Goal: Information Seeking & Learning: Learn about a topic

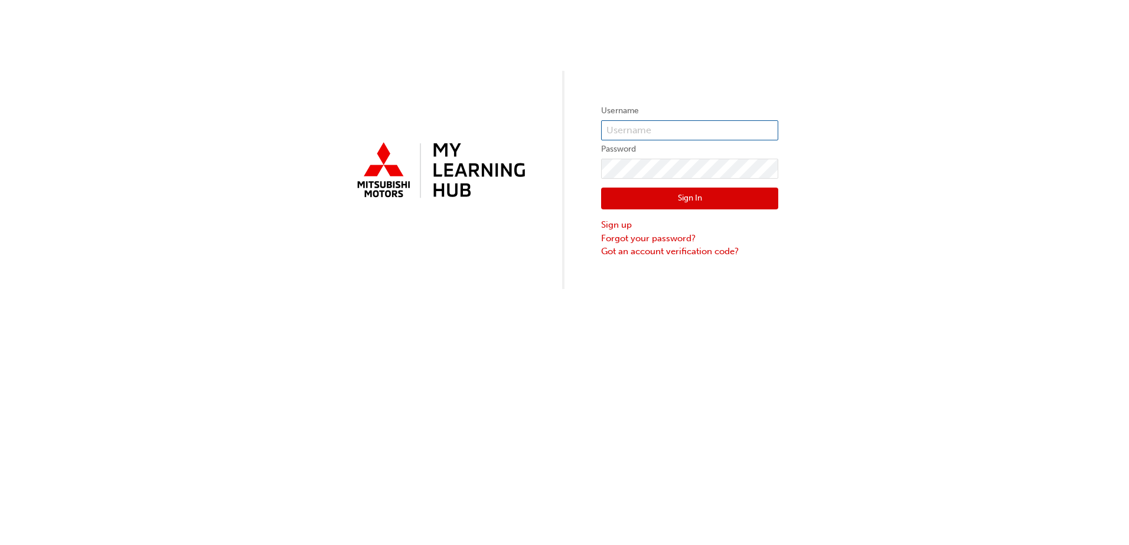
type input "0005002391"
click at [724, 194] on button "Sign In" at bounding box center [689, 199] width 177 height 22
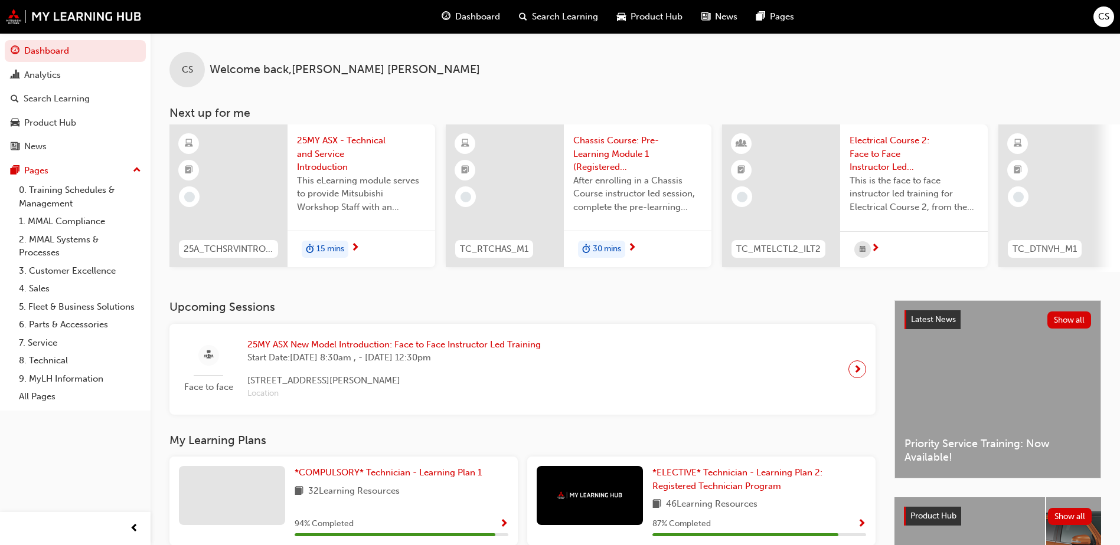
click at [860, 374] on span "next-icon" at bounding box center [857, 369] width 9 height 17
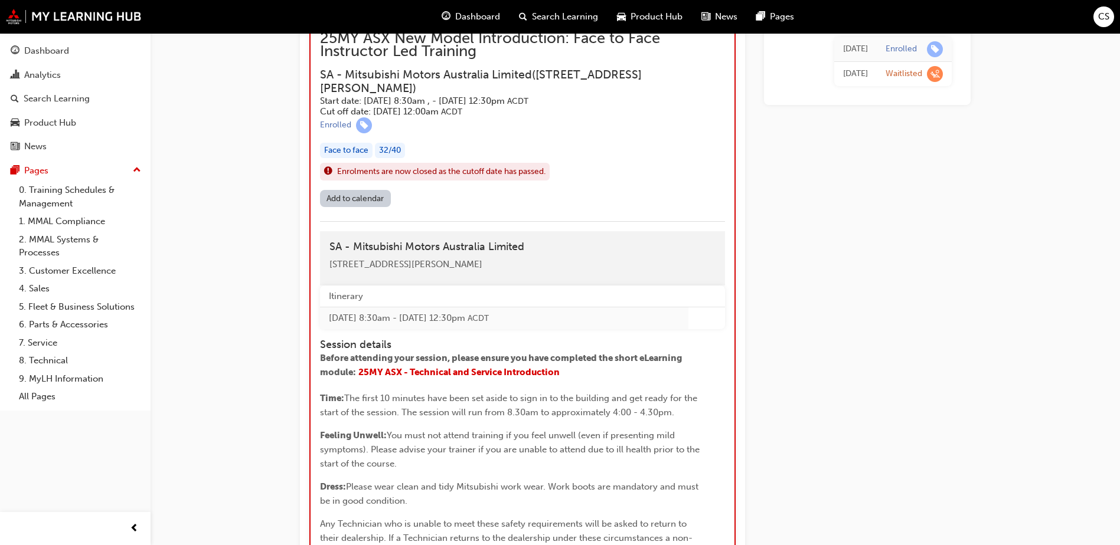
scroll to position [1216, 0]
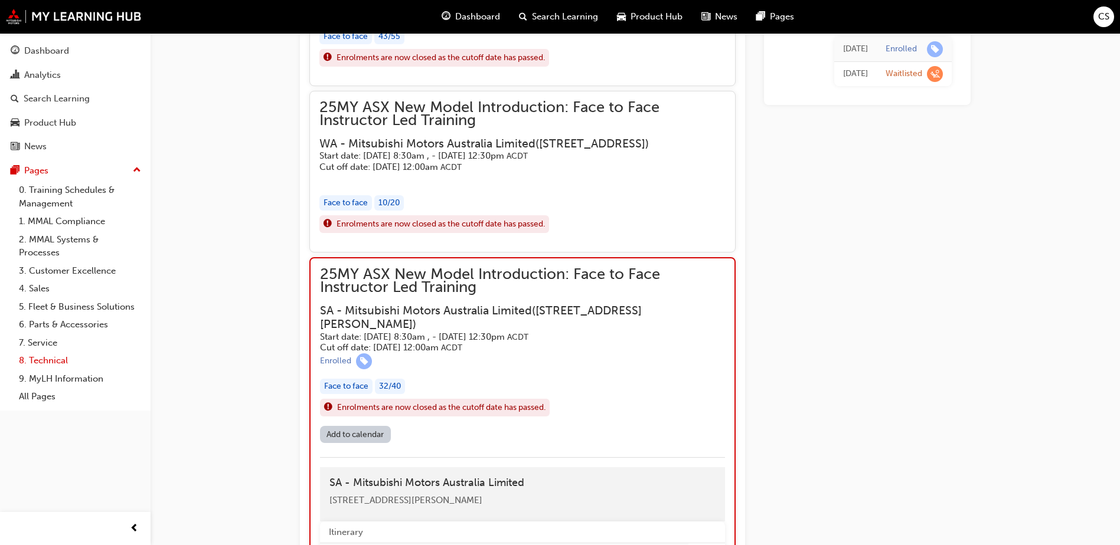
click at [55, 362] on link "8. Technical" at bounding box center [80, 361] width 132 height 18
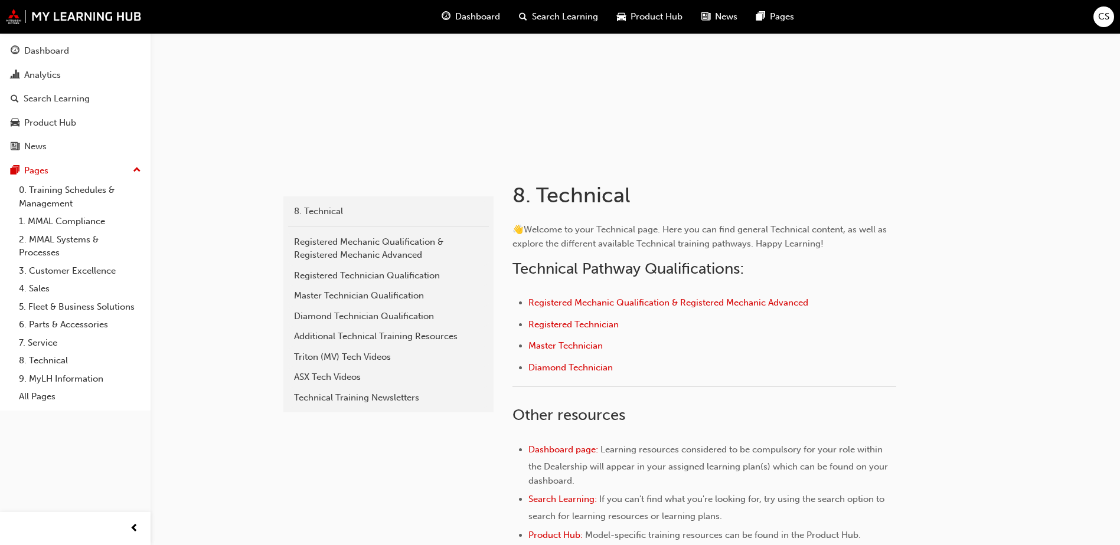
scroll to position [118, 0]
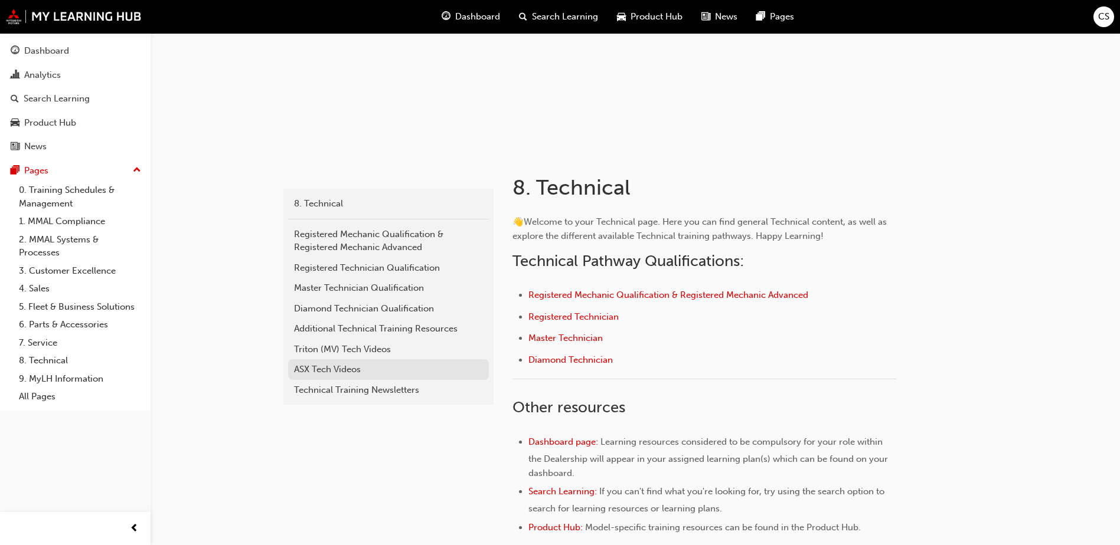
click at [331, 369] on div "ASX Tech Videos" at bounding box center [388, 370] width 189 height 14
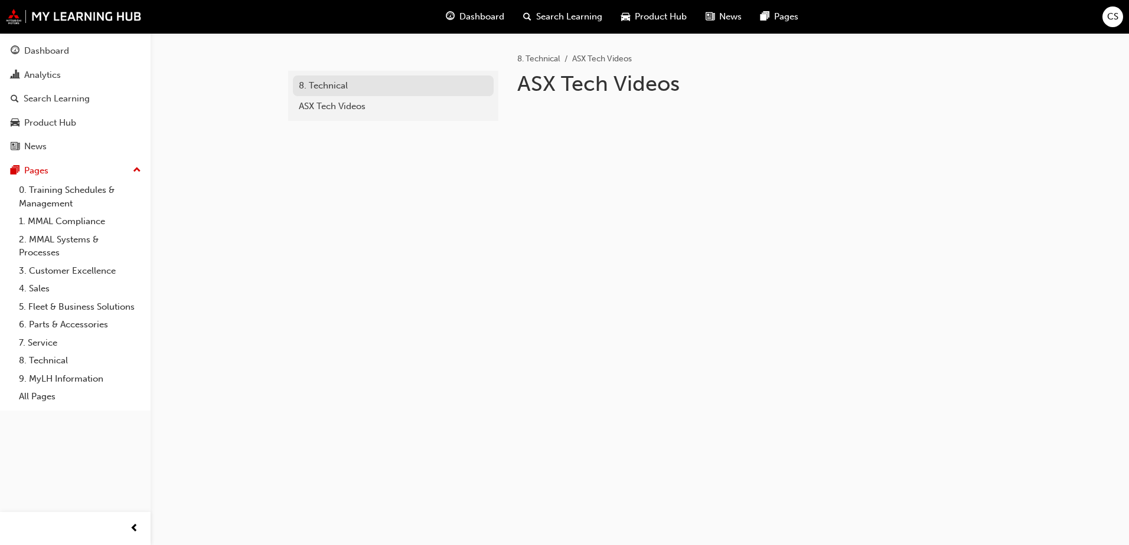
click at [328, 80] on div "8. Technical" at bounding box center [393, 86] width 189 height 14
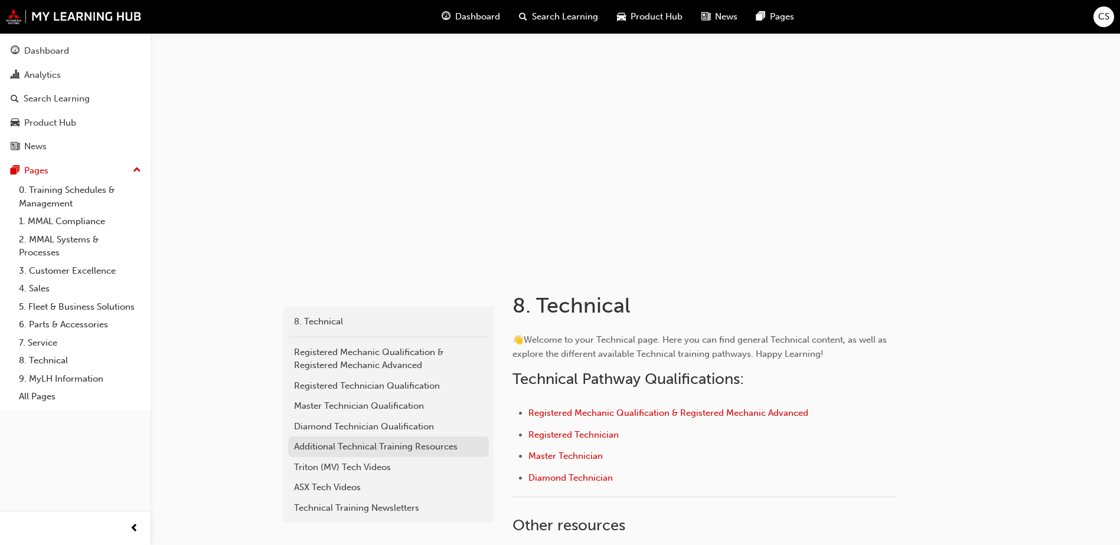
click at [370, 444] on div "Additional Technical Training Resources" at bounding box center [388, 447] width 189 height 14
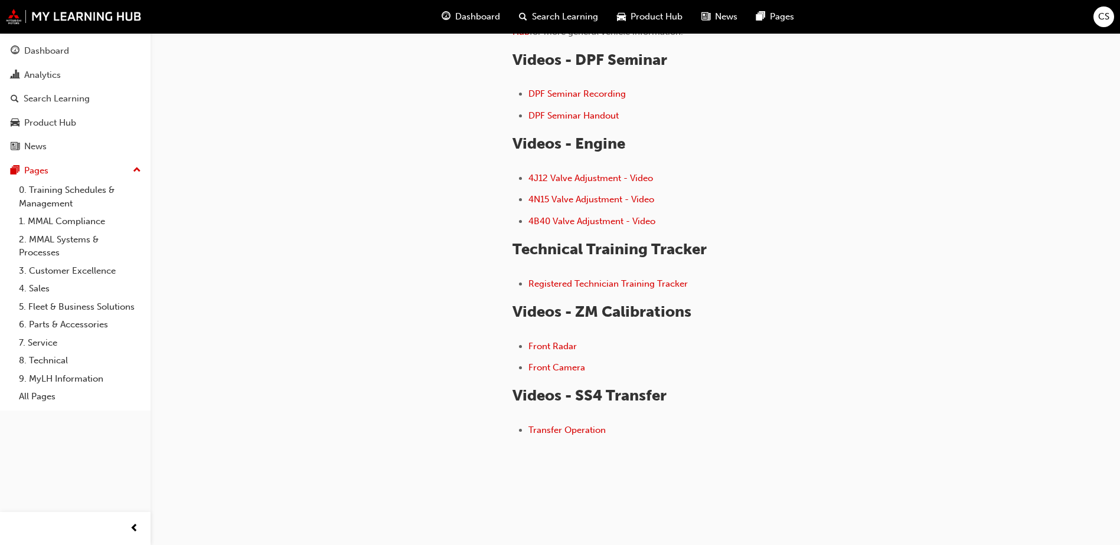
scroll to position [211, 0]
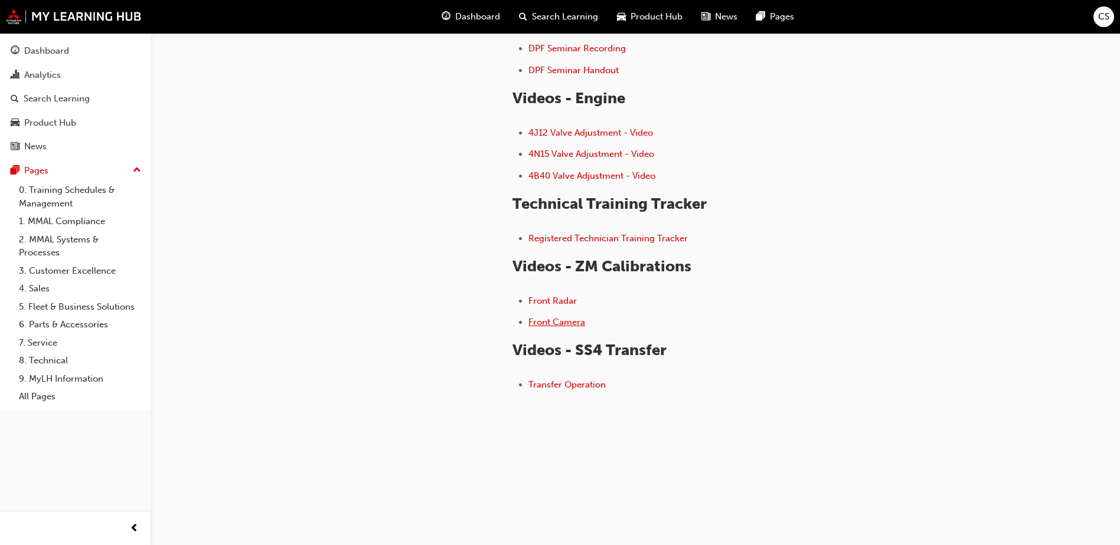
click at [546, 321] on span "Front Camera" at bounding box center [556, 322] width 57 height 11
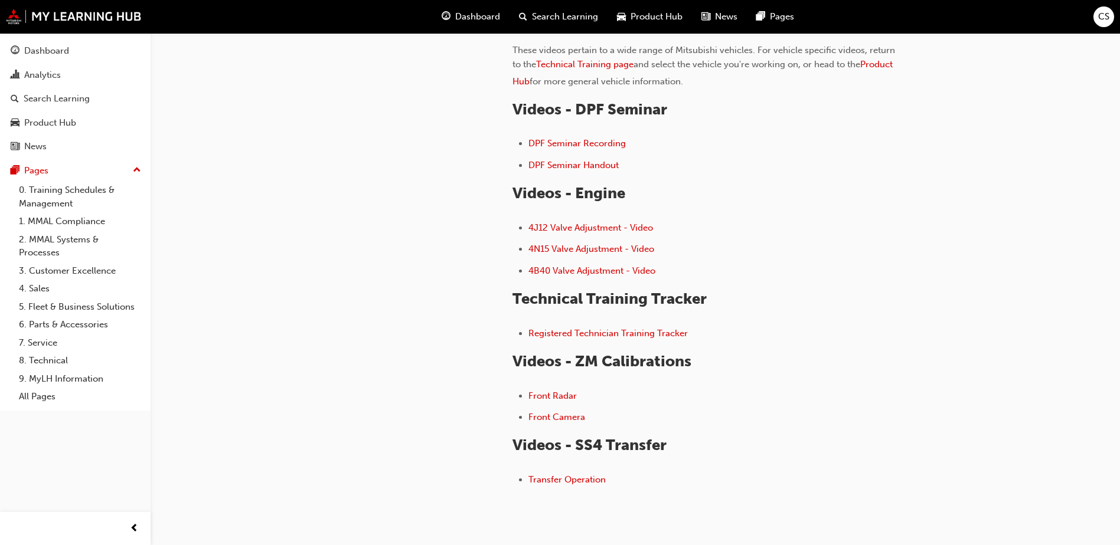
scroll to position [93, 0]
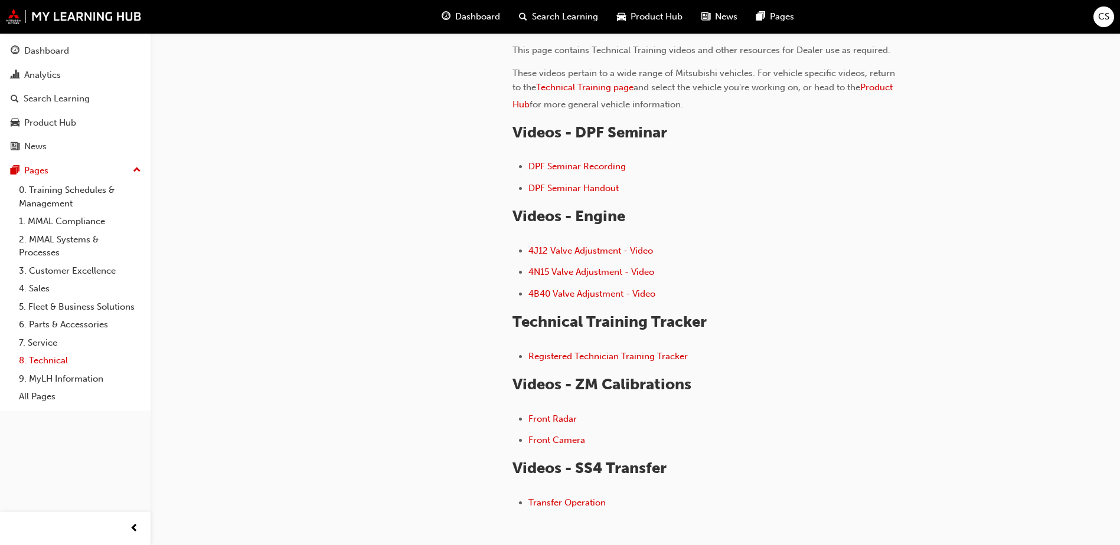
click at [47, 359] on link "8. Technical" at bounding box center [80, 361] width 132 height 18
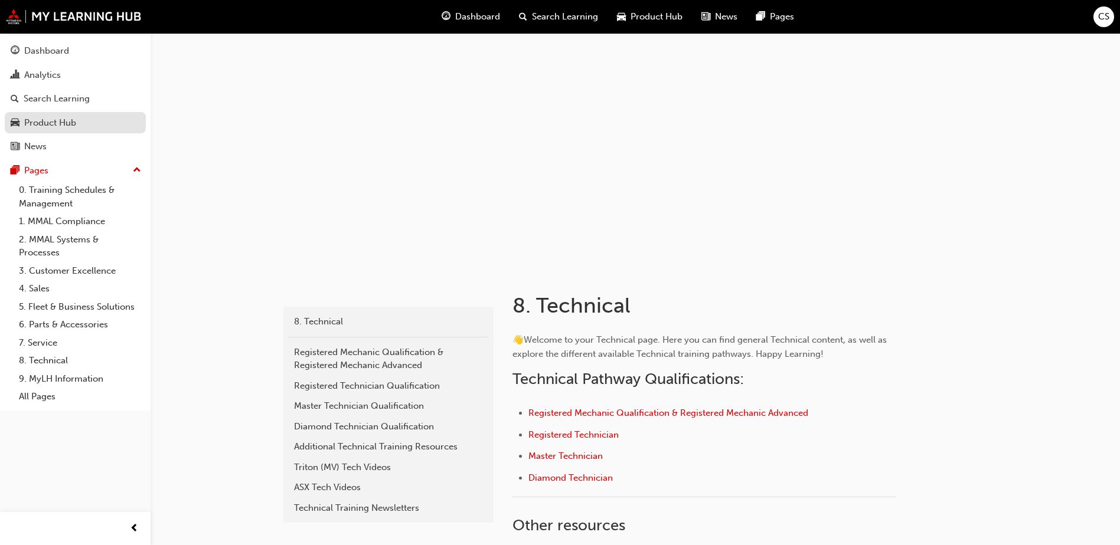
click at [47, 129] on div "Product Hub" at bounding box center [75, 123] width 129 height 15
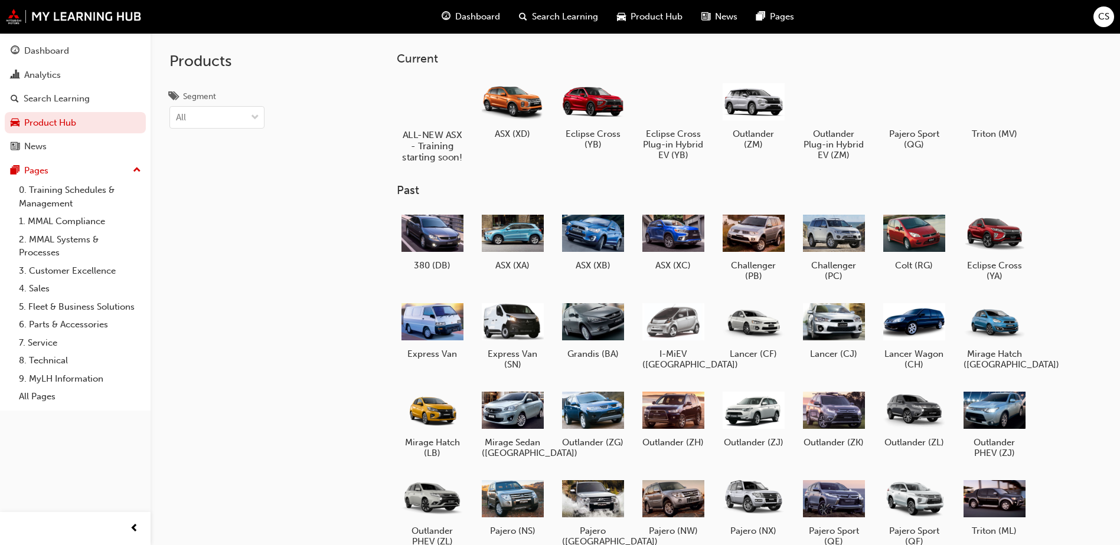
click at [459, 107] on div at bounding box center [433, 100] width 66 height 47
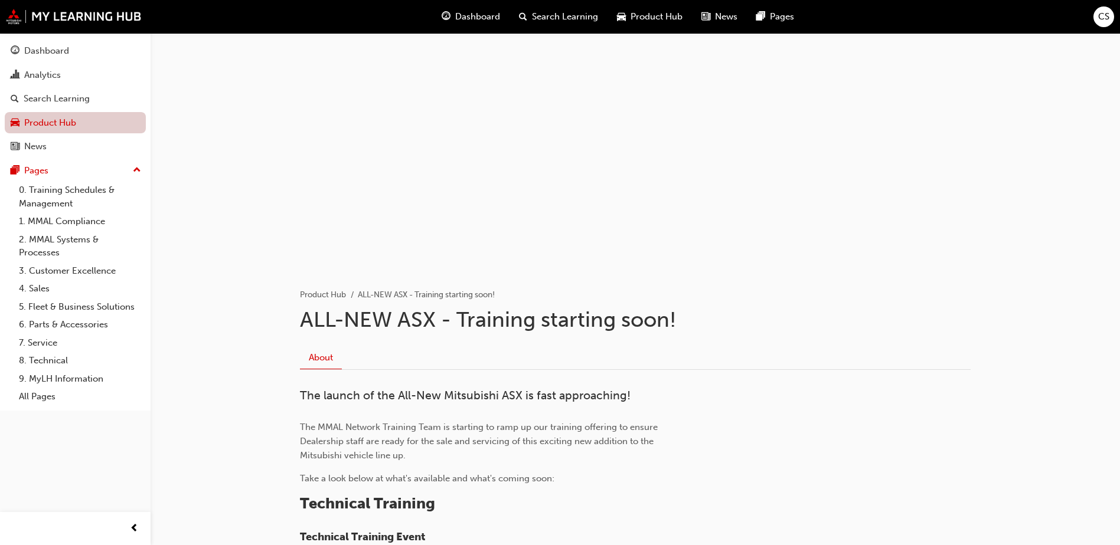
click at [79, 118] on link "Product Hub" at bounding box center [75, 123] width 141 height 22
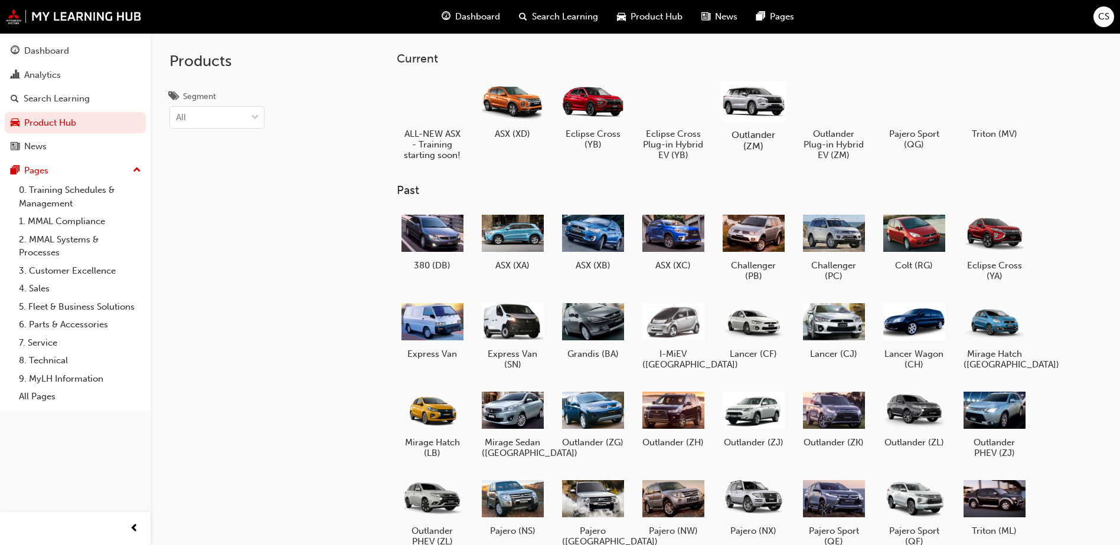
click at [764, 126] on div "Outlander (ZM)" at bounding box center [753, 115] width 75 height 84
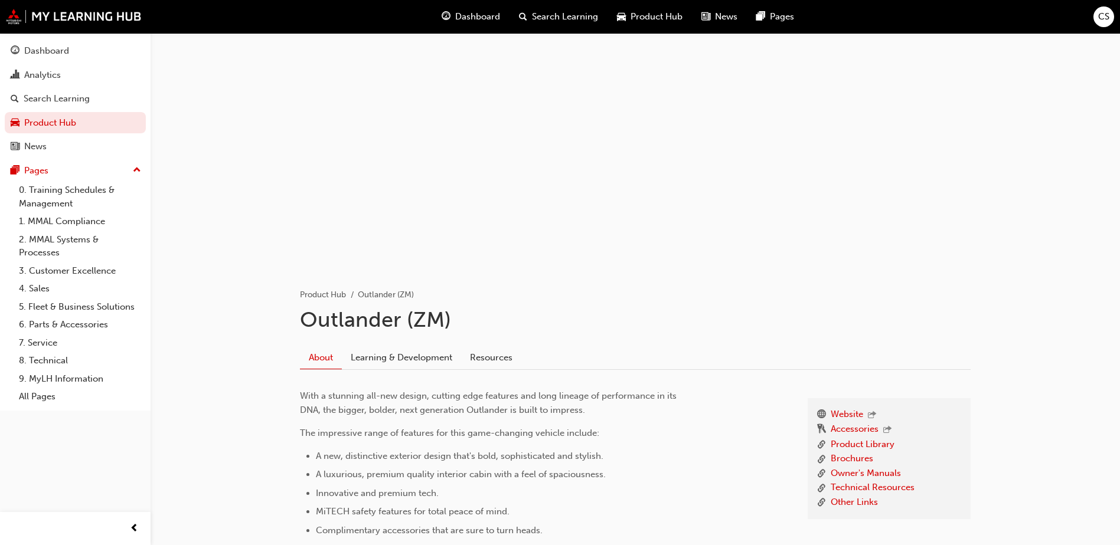
scroll to position [118, 0]
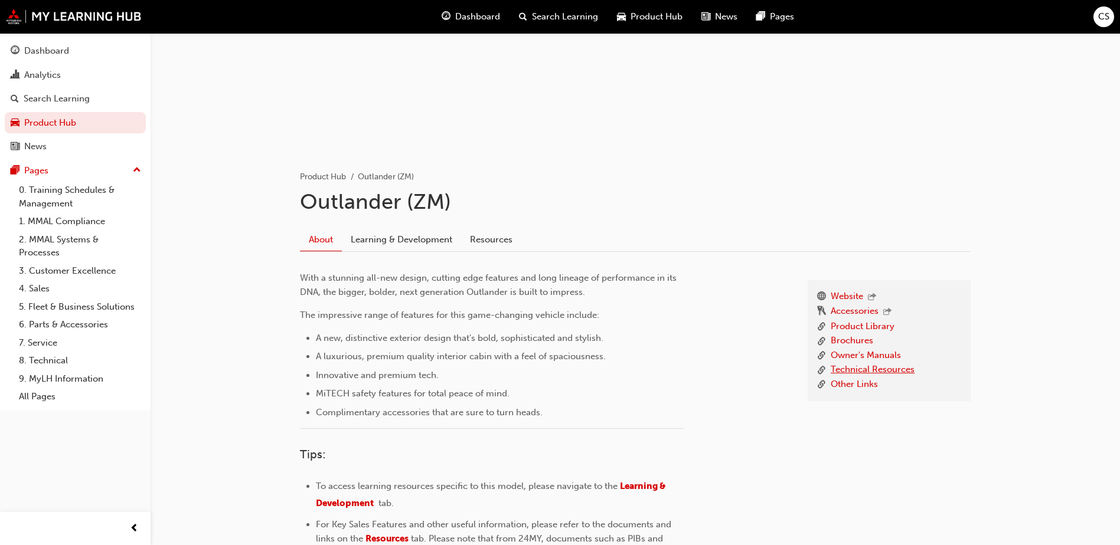
click at [869, 365] on link "Technical Resources" at bounding box center [872, 370] width 84 height 15
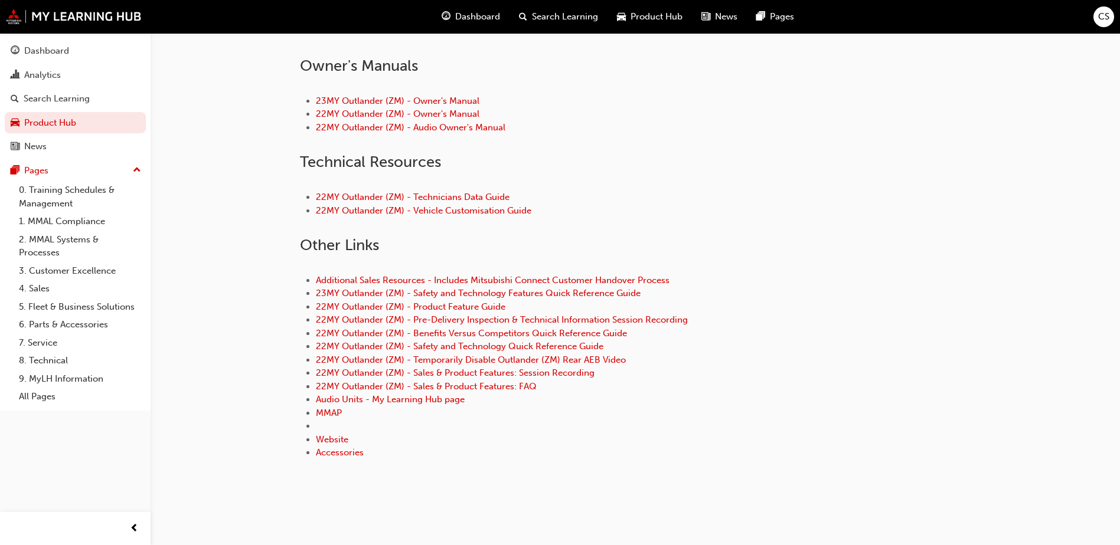
scroll to position [539, 0]
click at [613, 360] on link "22MY Outlander (ZM) - Temporarily Disable Outlander (ZM) Rear AEB Video" at bounding box center [471, 359] width 310 height 11
